Goal: Find specific page/section: Find specific page/section

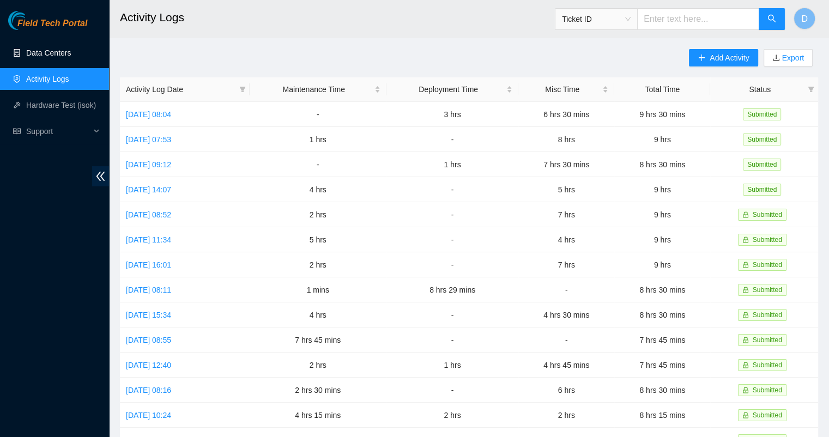
click at [56, 54] on link "Data Centers" at bounding box center [48, 53] width 45 height 9
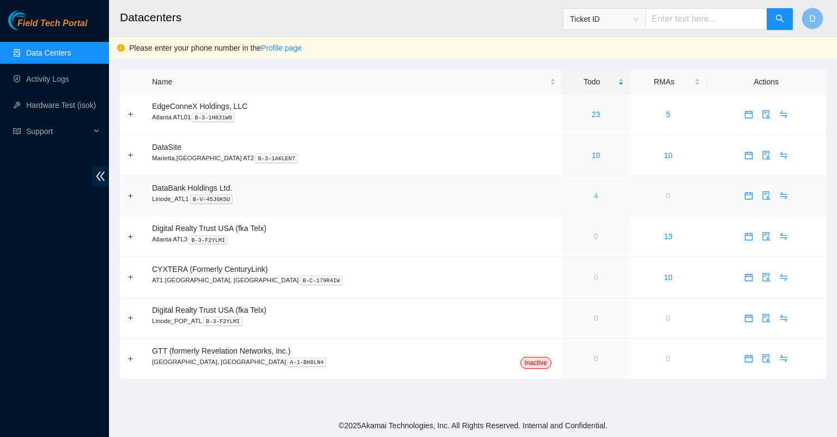
click at [594, 195] on link "4" at bounding box center [596, 195] width 4 height 9
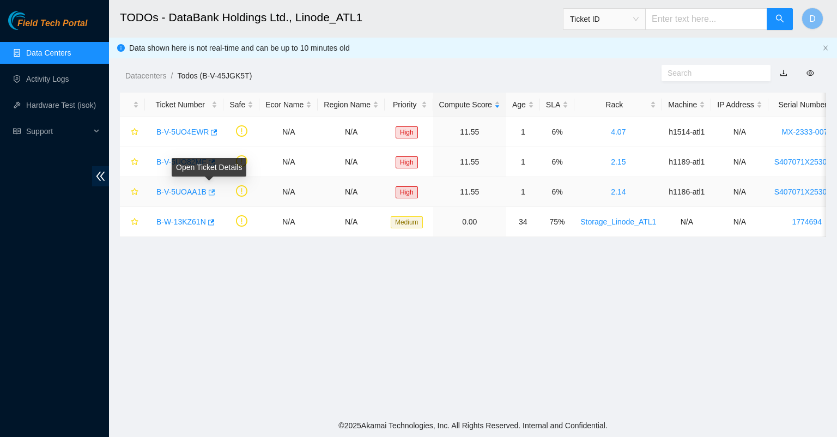
click at [211, 193] on icon "button" at bounding box center [211, 193] width 8 height 8
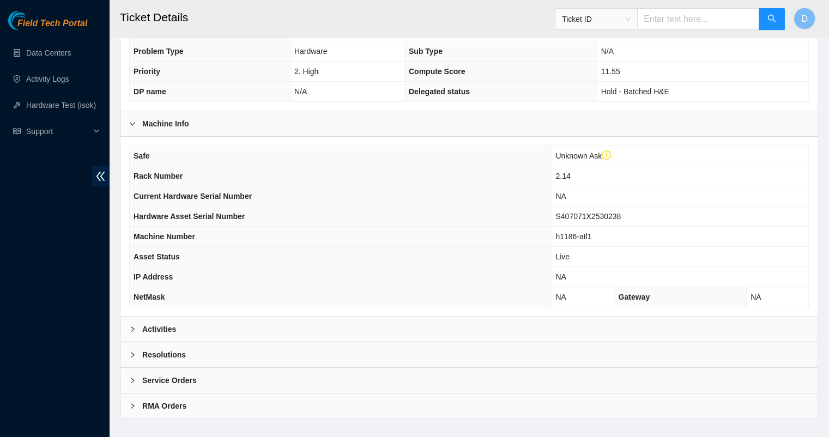
scroll to position [308, 0]
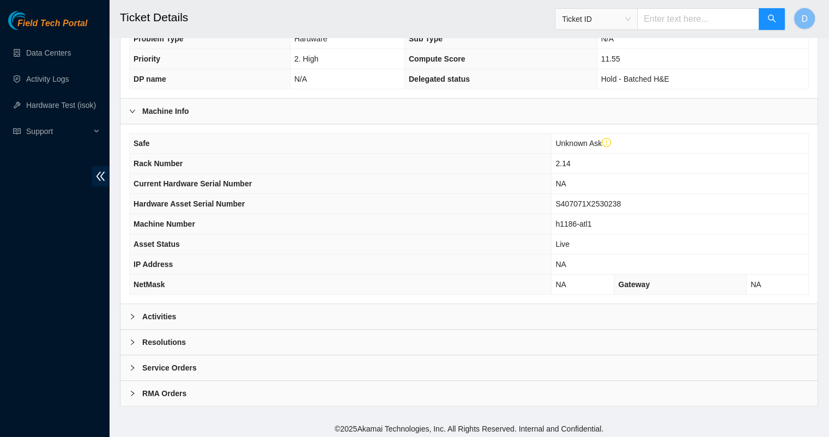
click at [132, 313] on icon "right" at bounding box center [132, 316] width 7 height 7
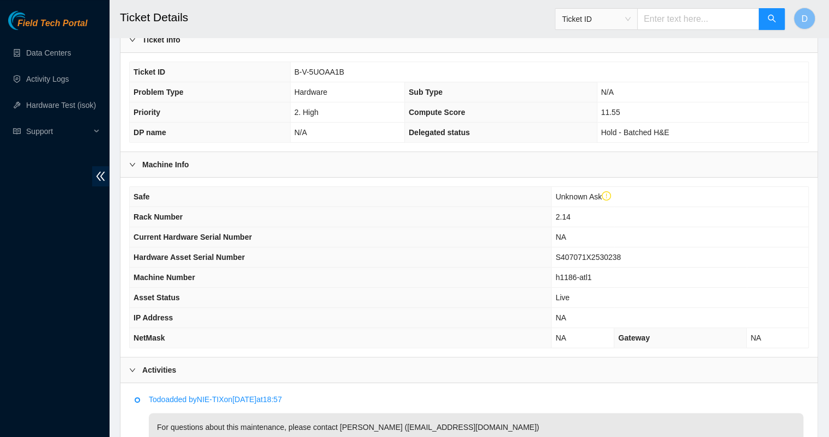
scroll to position [253, 0]
click at [94, 178] on span "double-left" at bounding box center [100, 176] width 17 height 20
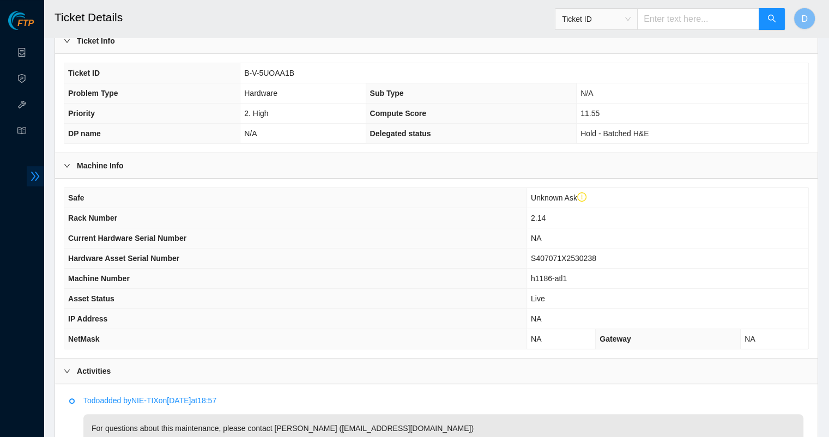
click at [37, 179] on icon "double-right" at bounding box center [35, 176] width 9 height 9
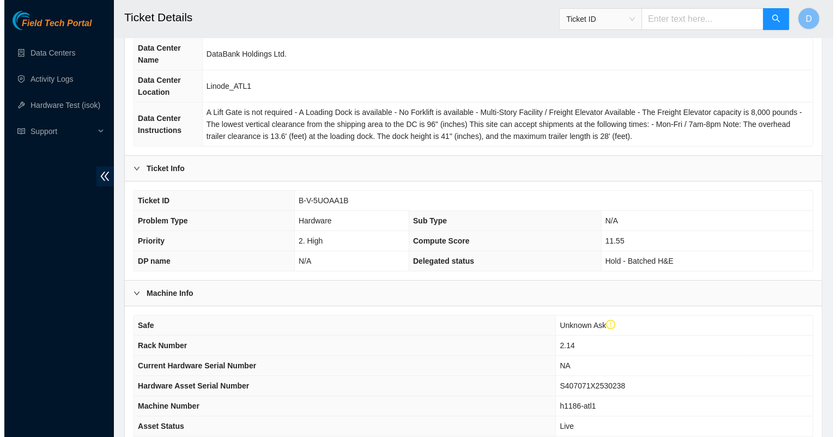
scroll to position [0, 0]
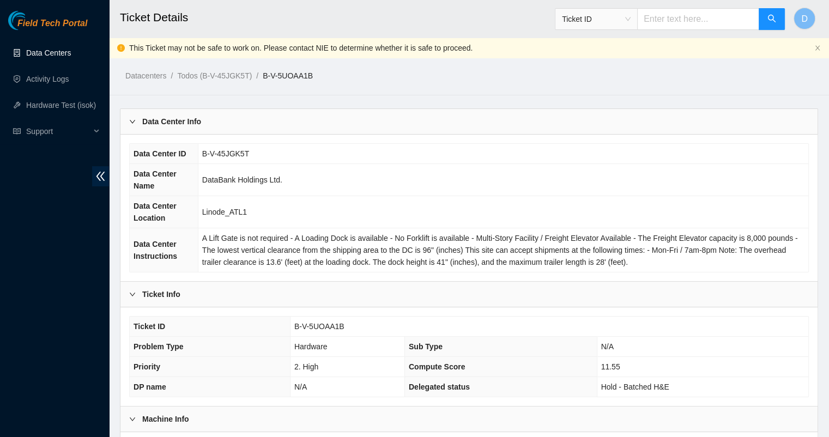
click at [49, 49] on link "Data Centers" at bounding box center [48, 53] width 45 height 9
